Goal: Transaction & Acquisition: Purchase product/service

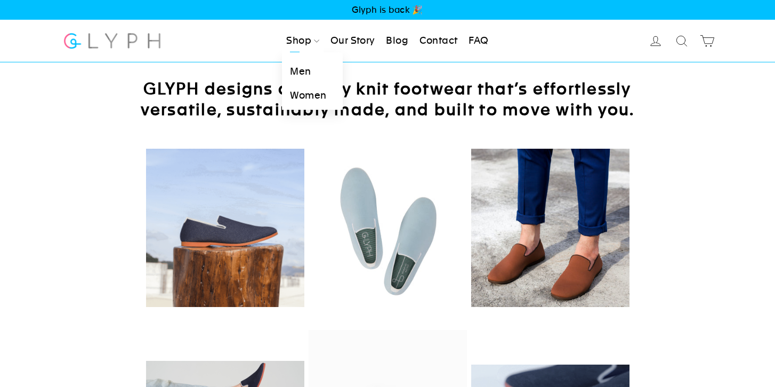
click at [302, 44] on link "Shop" at bounding box center [303, 40] width 42 height 23
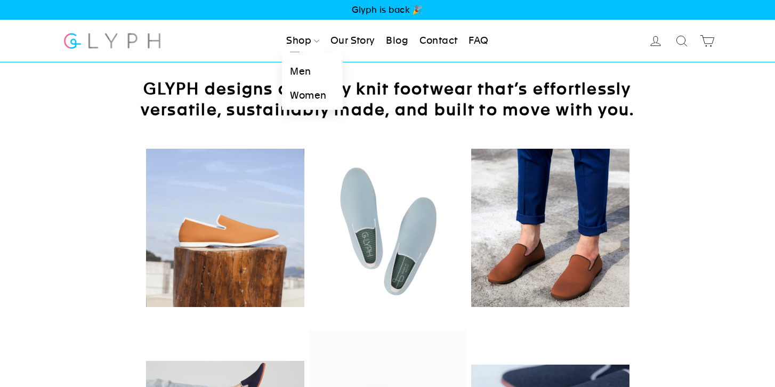
click at [299, 69] on link "Men" at bounding box center [312, 72] width 60 height 24
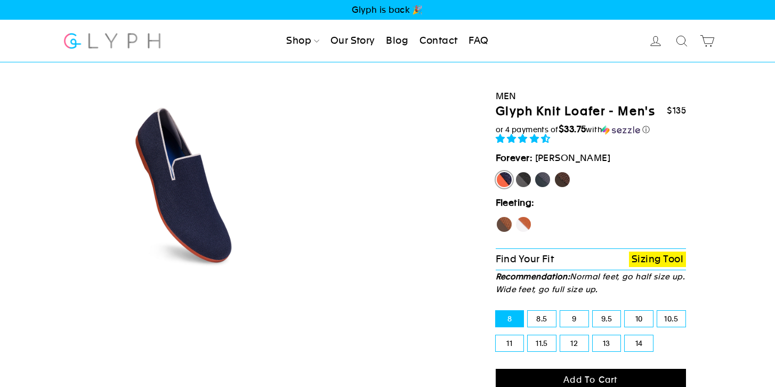
select select "highest-rating"
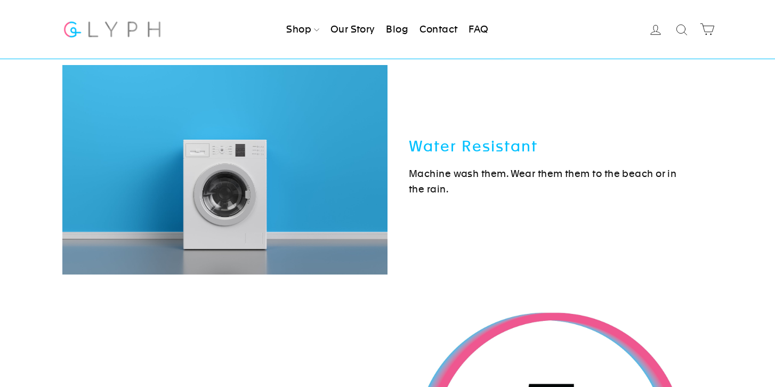
scroll to position [3359, 0]
